Goal: Communication & Community: Answer question/provide support

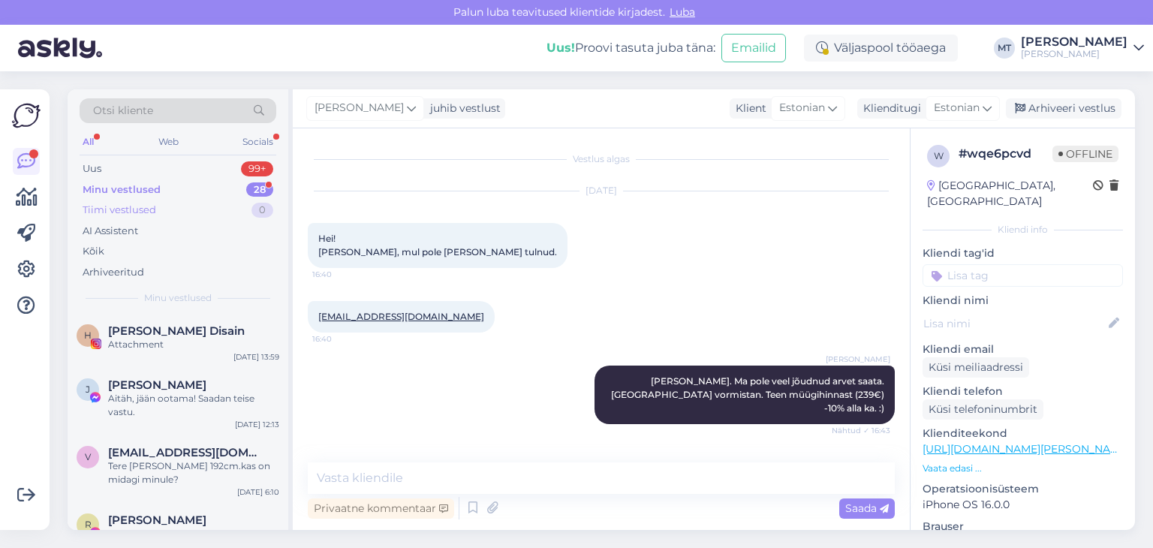
scroll to position [1174, 0]
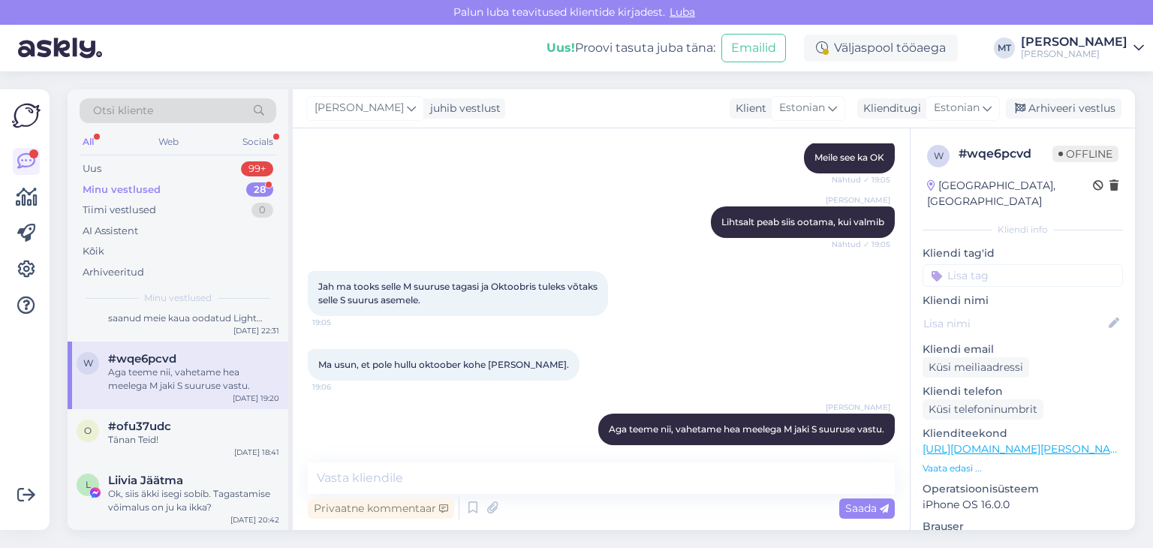
click at [138, 191] on div "Minu vestlused" at bounding box center [122, 189] width 78 height 15
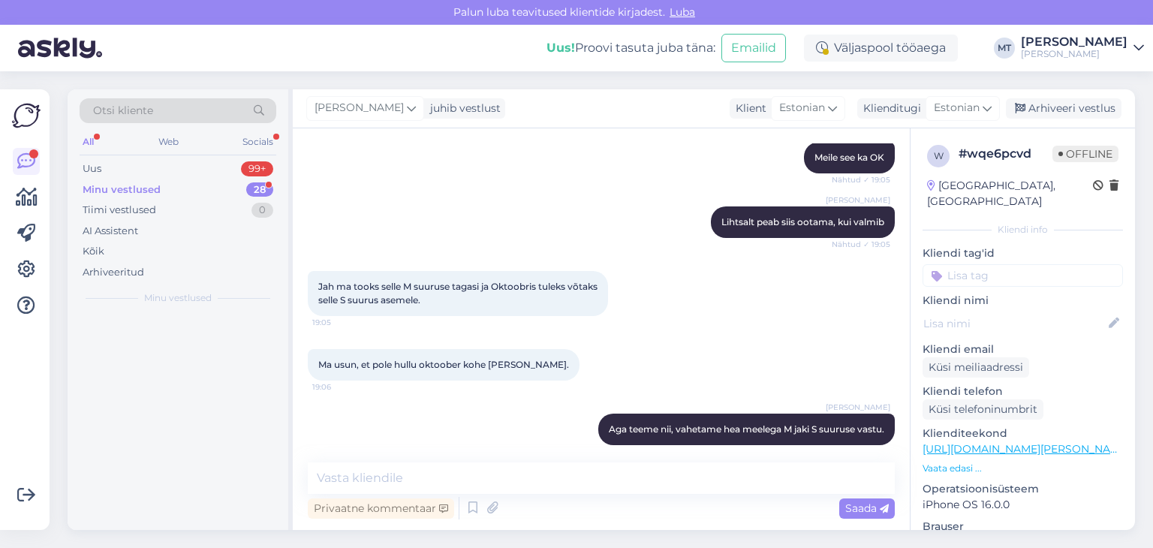
scroll to position [0, 0]
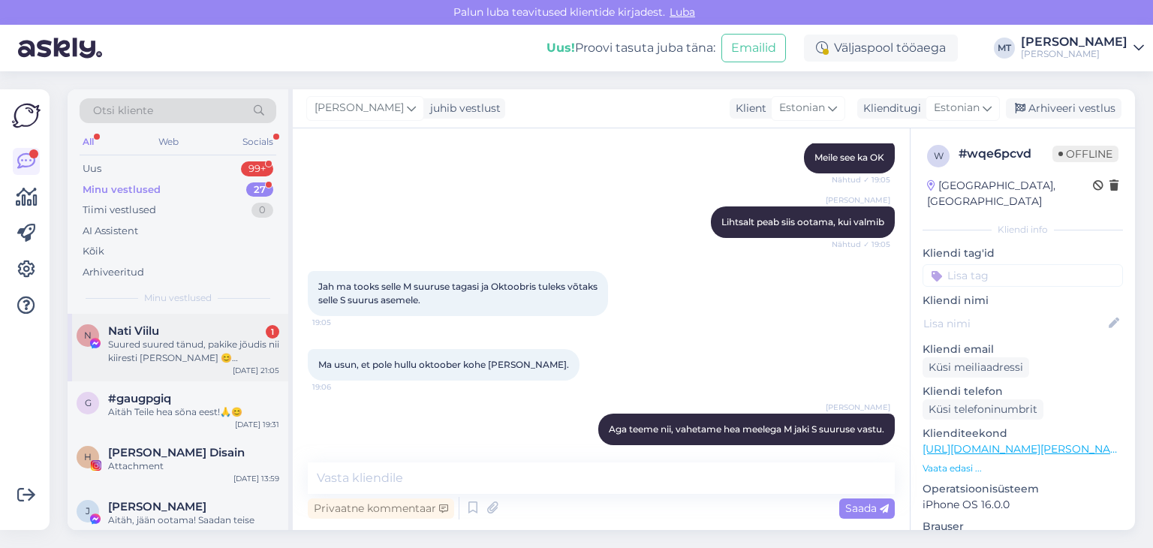
click at [149, 344] on div "Suured suured tänud, pakike jõudis nii kiiresti [PERSON_NAME] 😊 [PERSON_NAME] o…" at bounding box center [193, 351] width 171 height 27
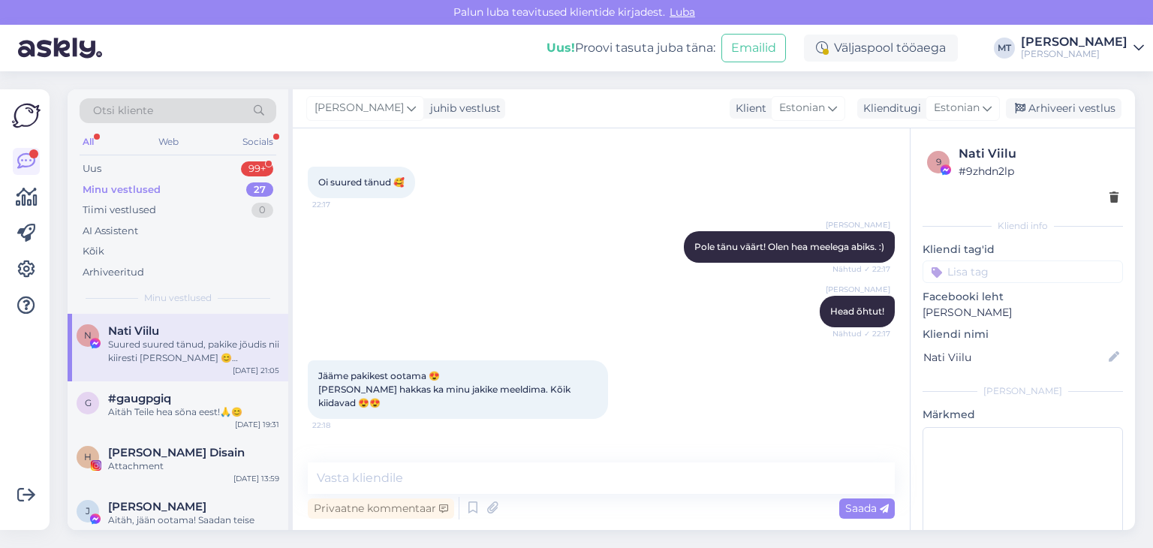
scroll to position [736, 0]
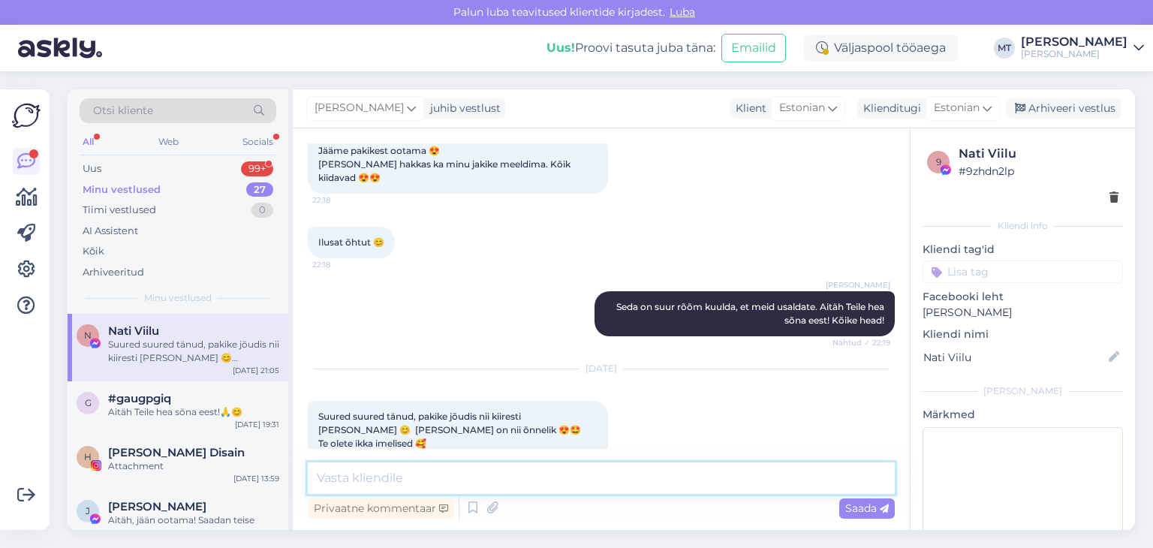
click at [414, 483] on textarea at bounding box center [601, 478] width 587 height 32
type textarea "A"
type textarea "Aitäh Teile sooja tagasiside eest! :)"
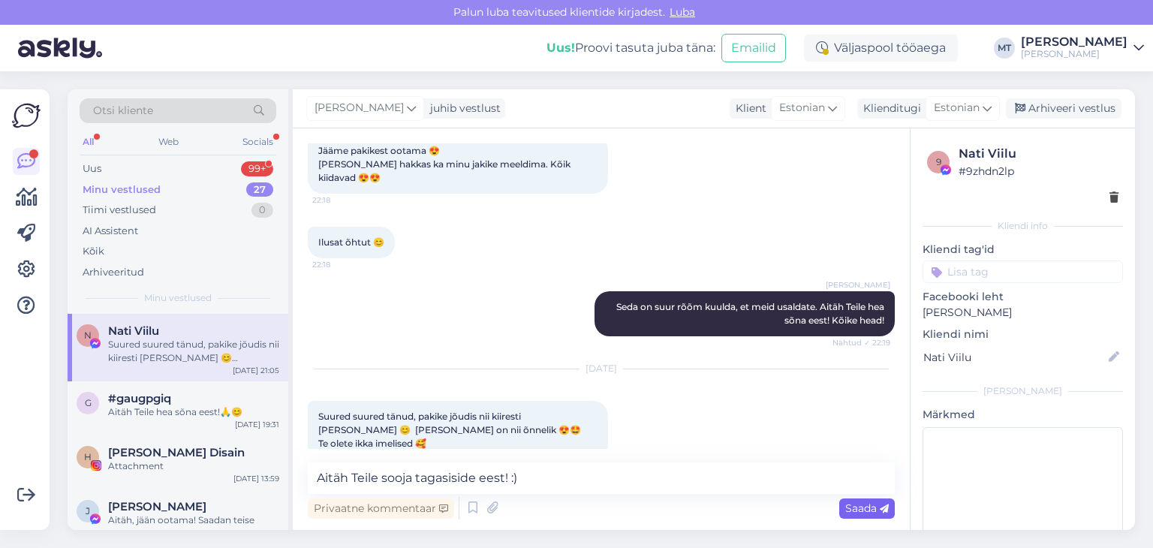
click at [868, 503] on span "Saada" at bounding box center [867, 509] width 44 height 14
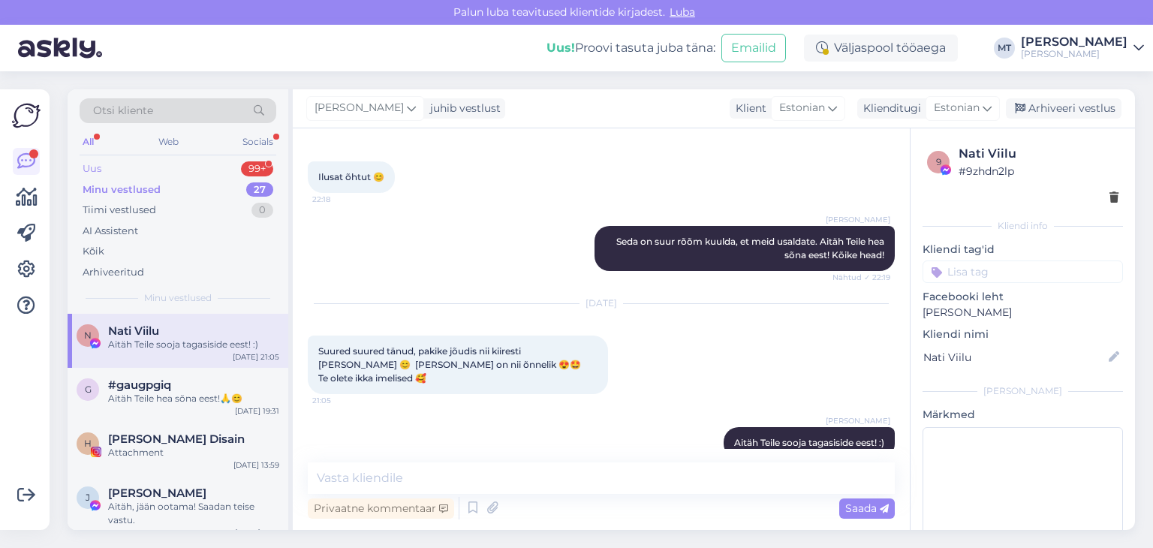
click at [92, 167] on div "Uus" at bounding box center [92, 168] width 19 height 15
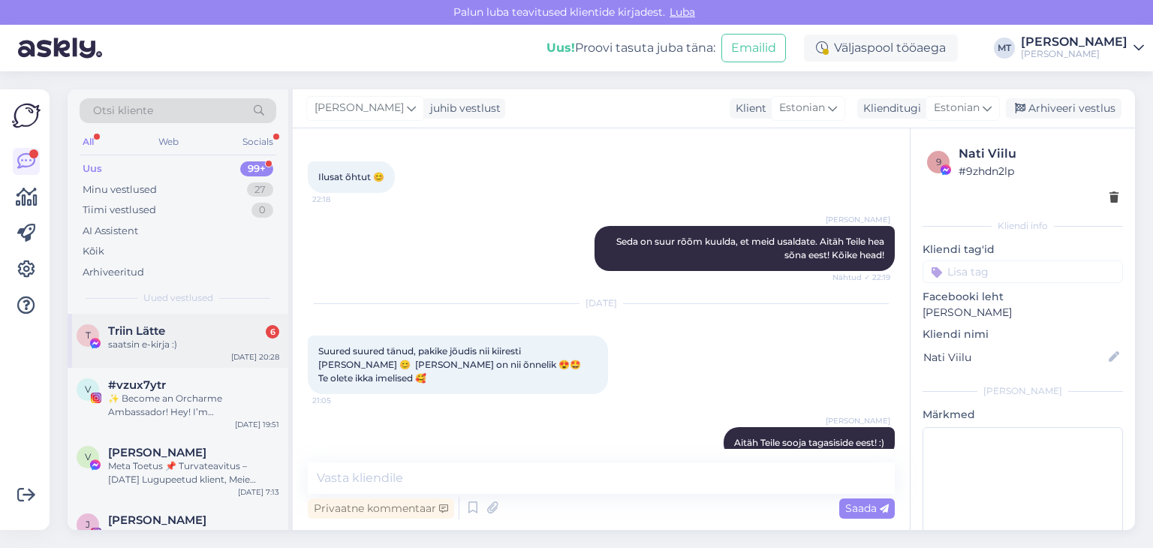
click at [156, 334] on span "Triin Lätte" at bounding box center [136, 331] width 57 height 14
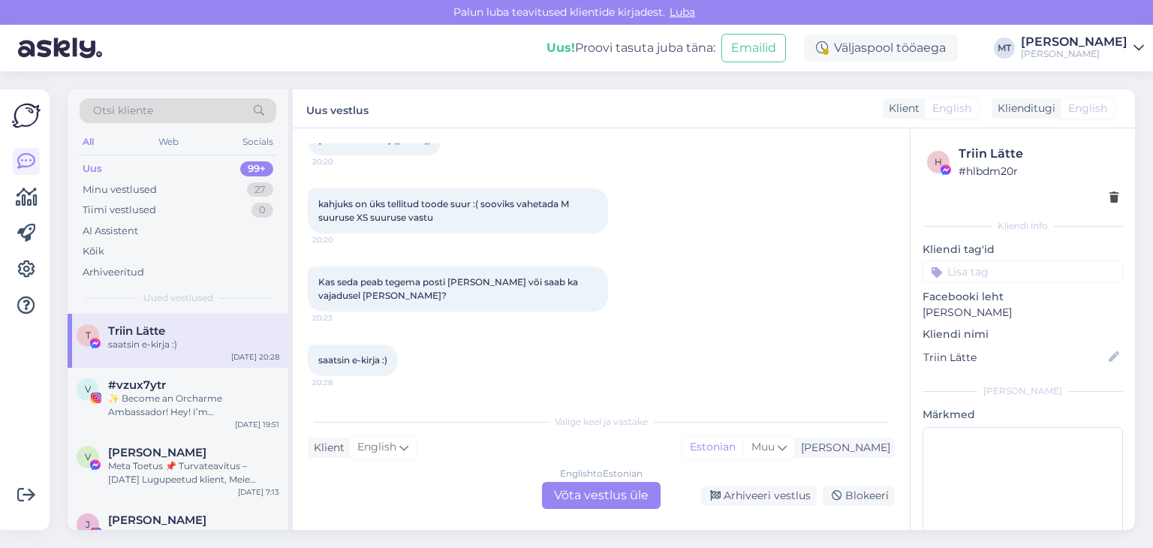
click at [616, 499] on div "English to Estonian Võta vestlus üle" at bounding box center [601, 495] width 119 height 27
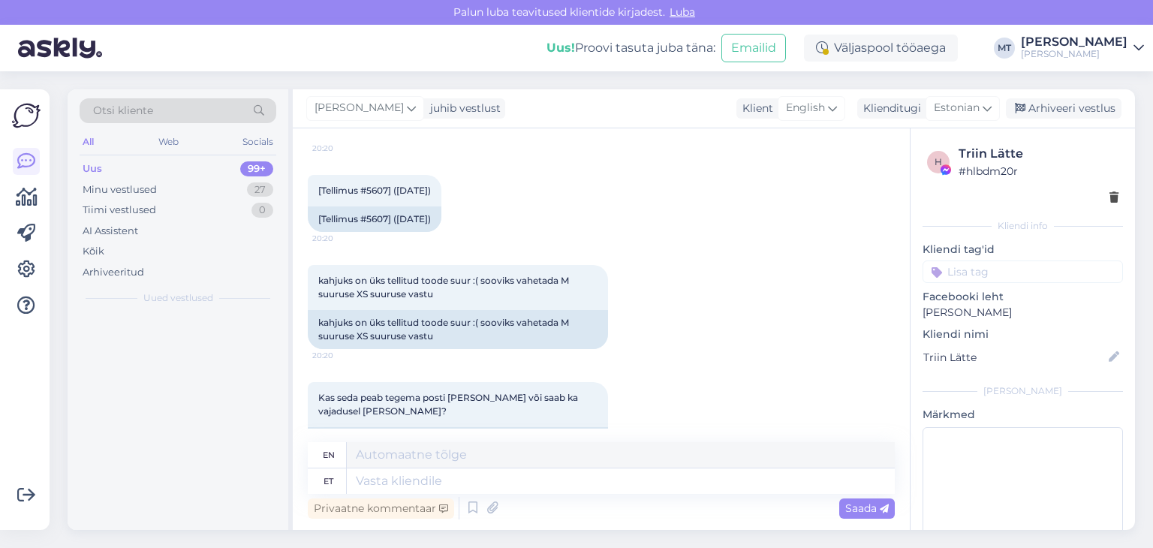
scroll to position [279, 0]
